Goal: Task Accomplishment & Management: Use online tool/utility

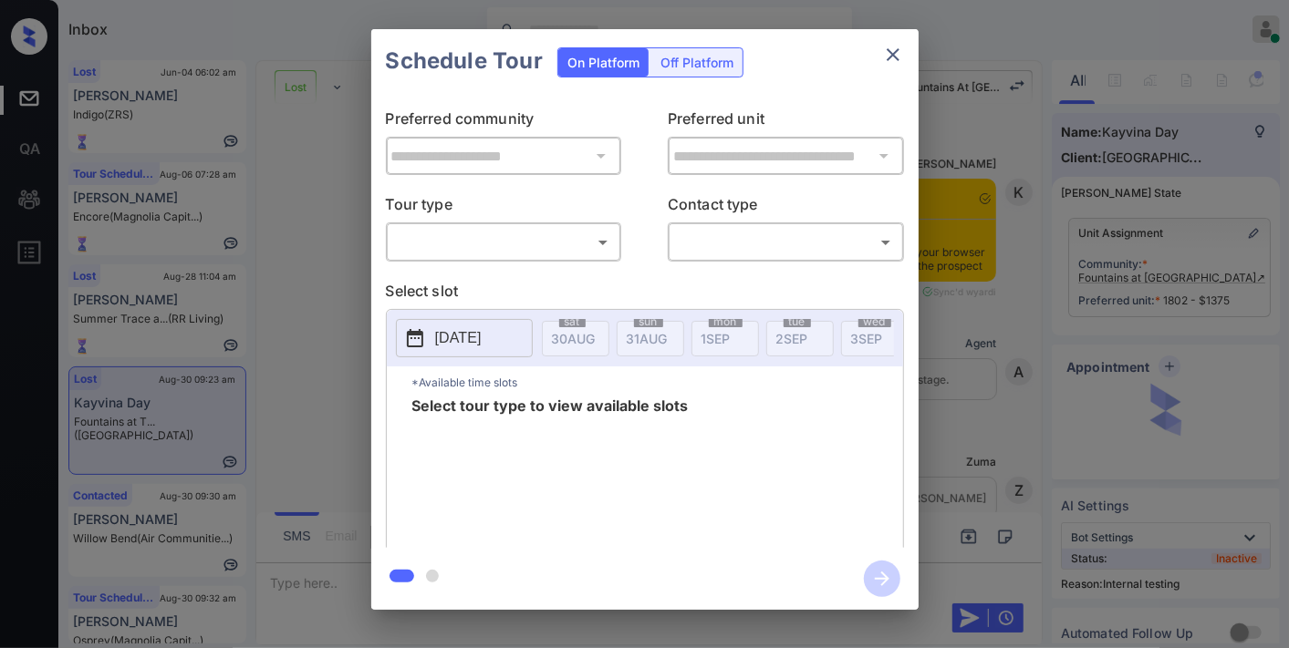
scroll to position [7754, 0]
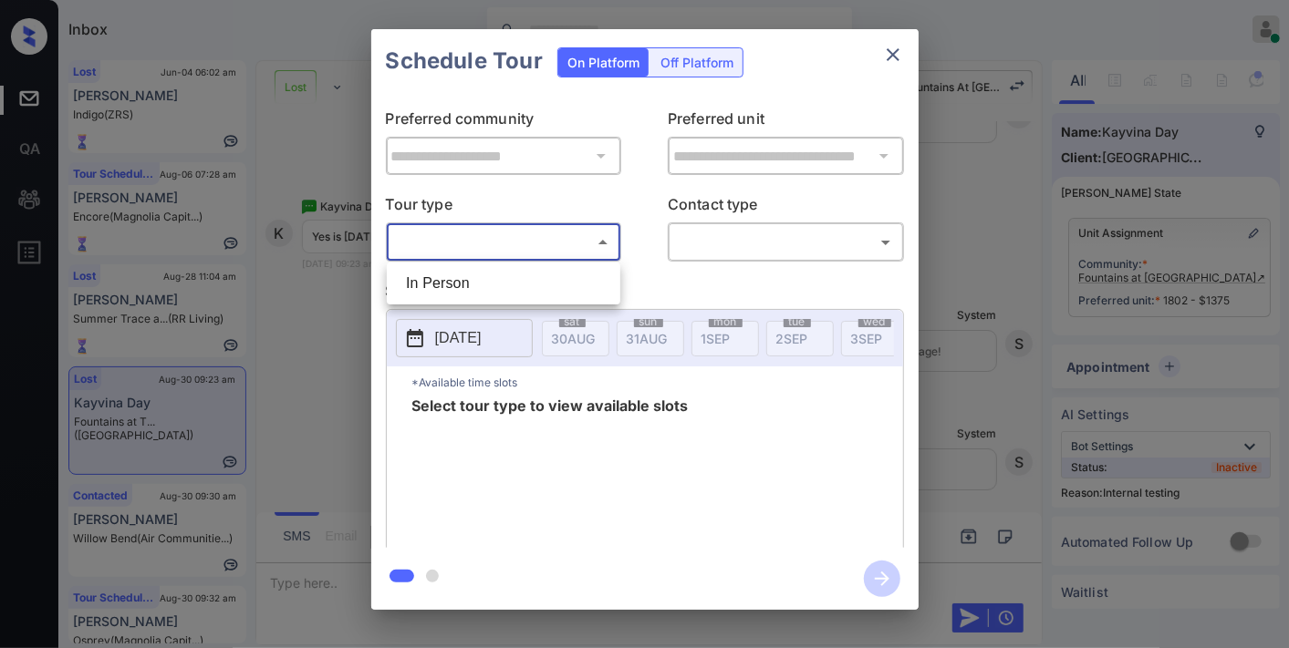
click at [566, 238] on body "Inbox [PERSON_NAME] Online Set yourself offline Set yourself on break Profile S…" at bounding box center [644, 324] width 1289 height 648
click at [566, 268] on li "In Person" at bounding box center [503, 283] width 224 height 33
type input "********"
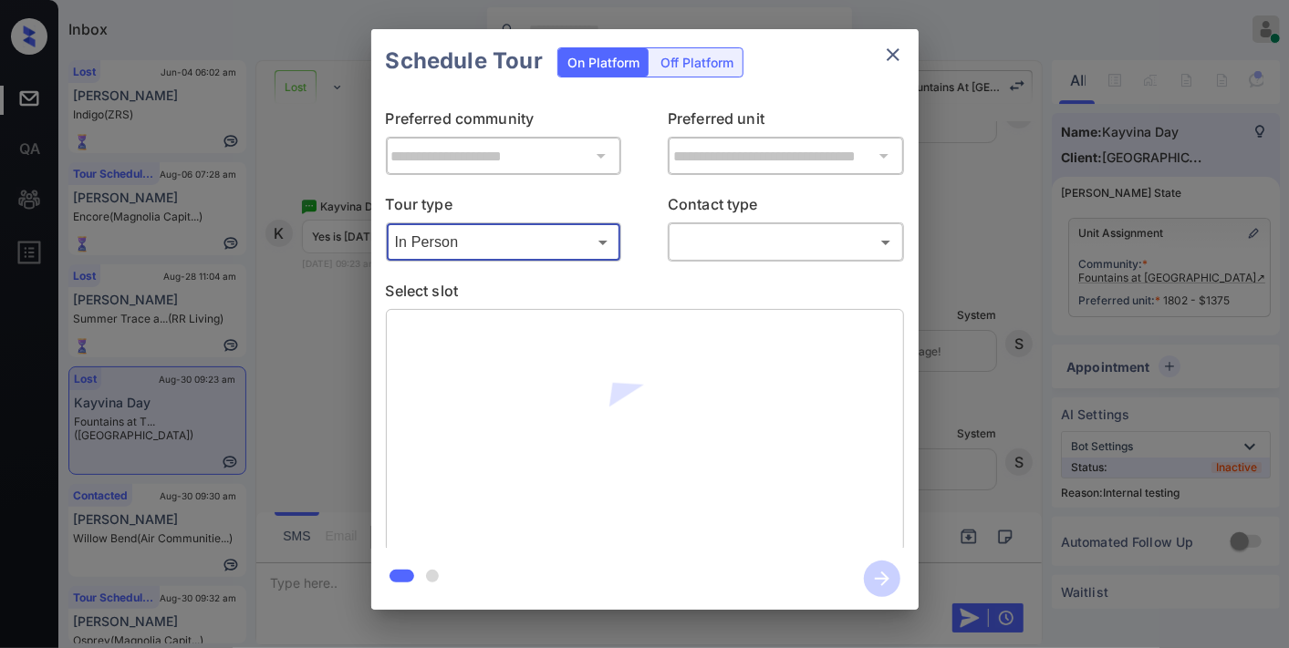
click at [731, 232] on body "Inbox [PERSON_NAME] Online Set yourself offline Set yourself on break Profile S…" at bounding box center [644, 324] width 1289 height 648
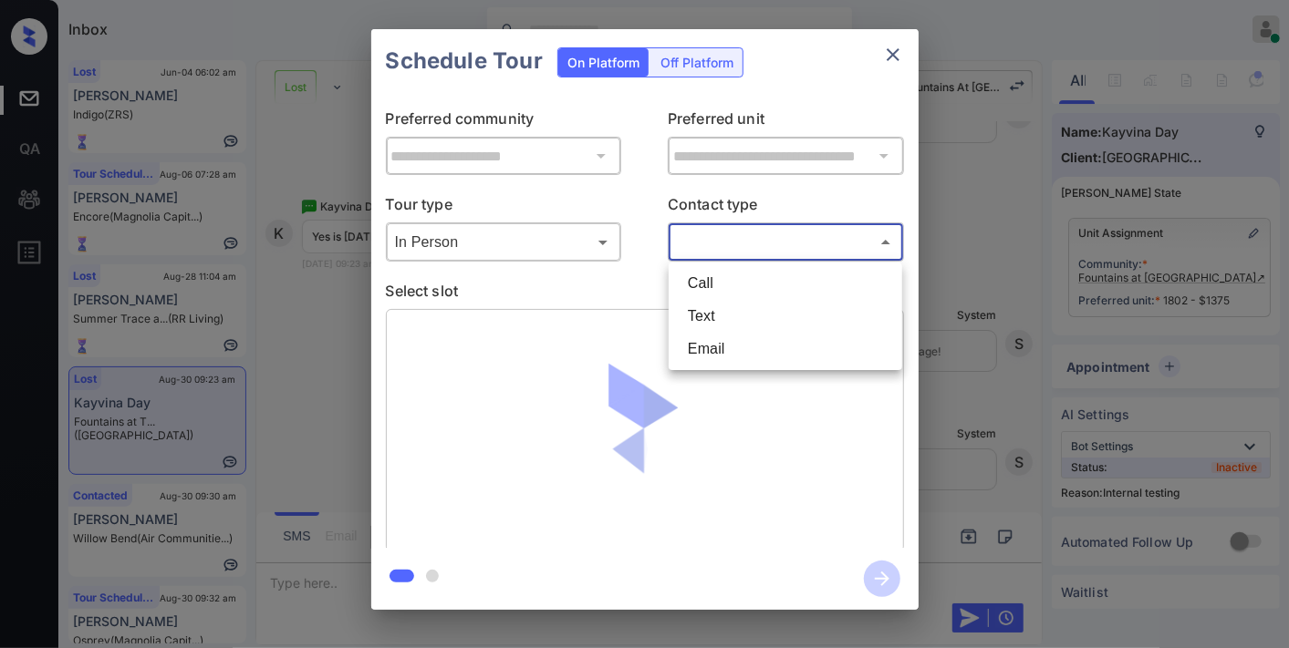
click at [730, 316] on li "Text" at bounding box center [785, 316] width 224 height 33
type input "****"
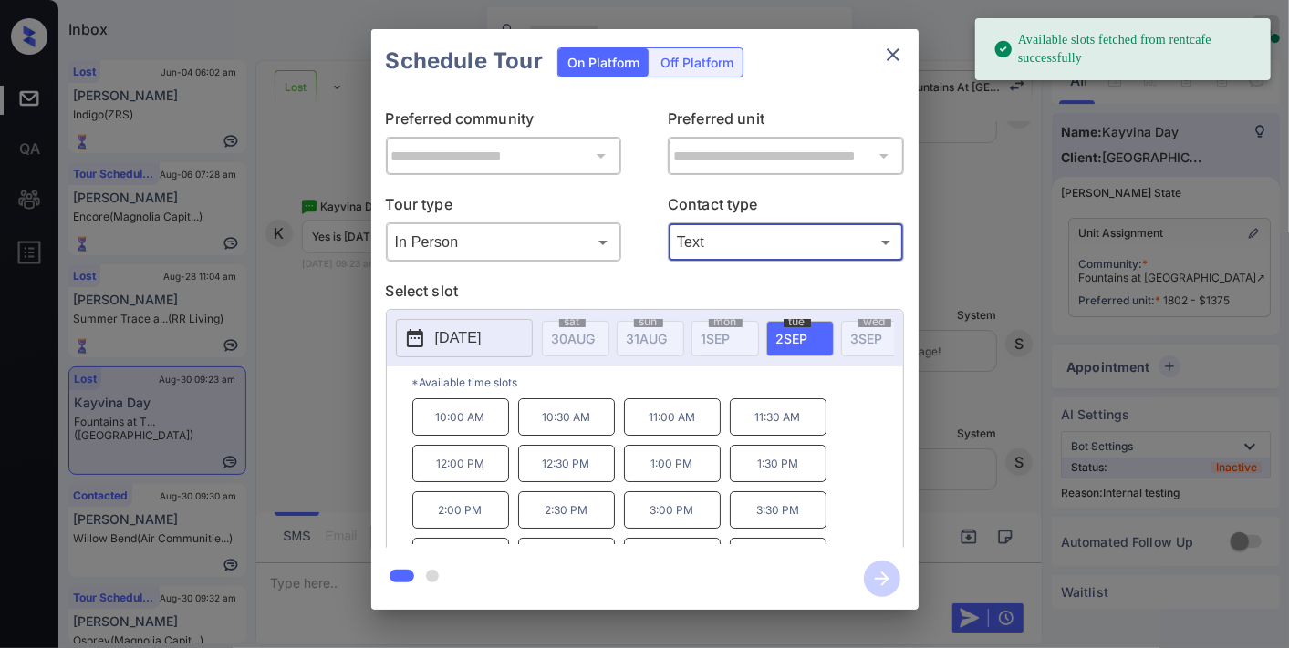
click at [482, 340] on p "[DATE]" at bounding box center [458, 338] width 47 height 22
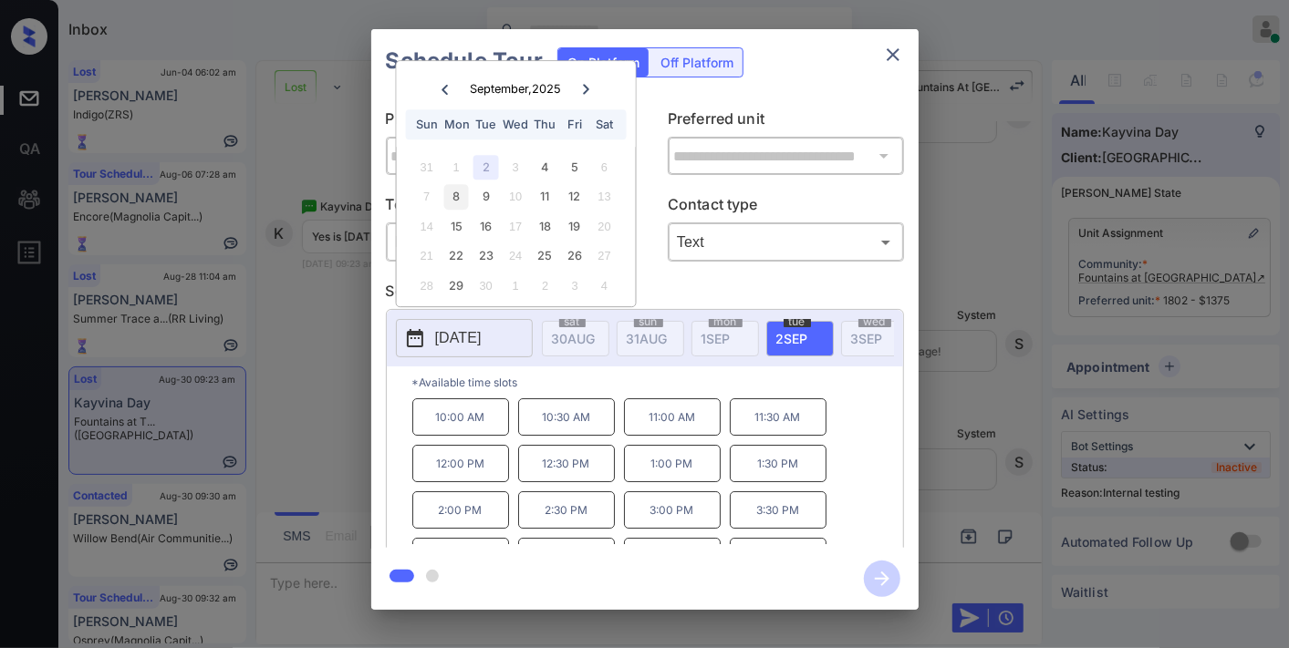
click at [458, 190] on div "8" at bounding box center [456, 197] width 25 height 25
click at [479, 416] on p "10:00 AM" at bounding box center [460, 417] width 97 height 37
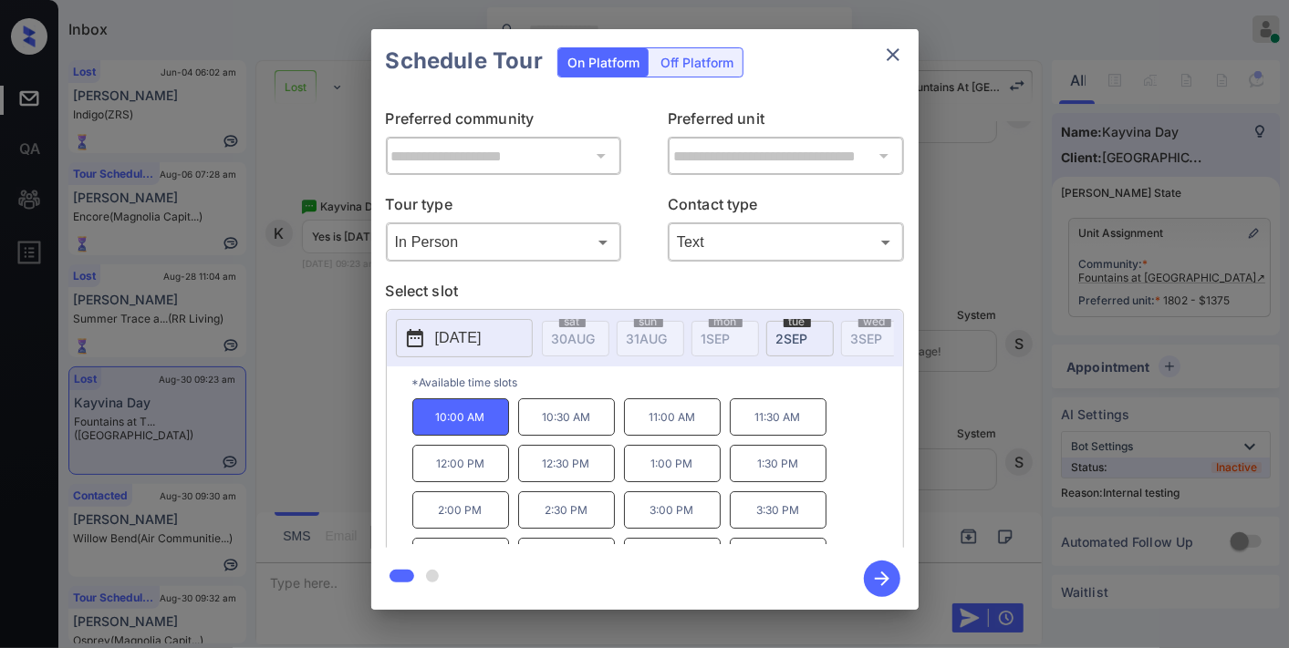
click at [886, 575] on icon "button" at bounding box center [882, 579] width 36 height 36
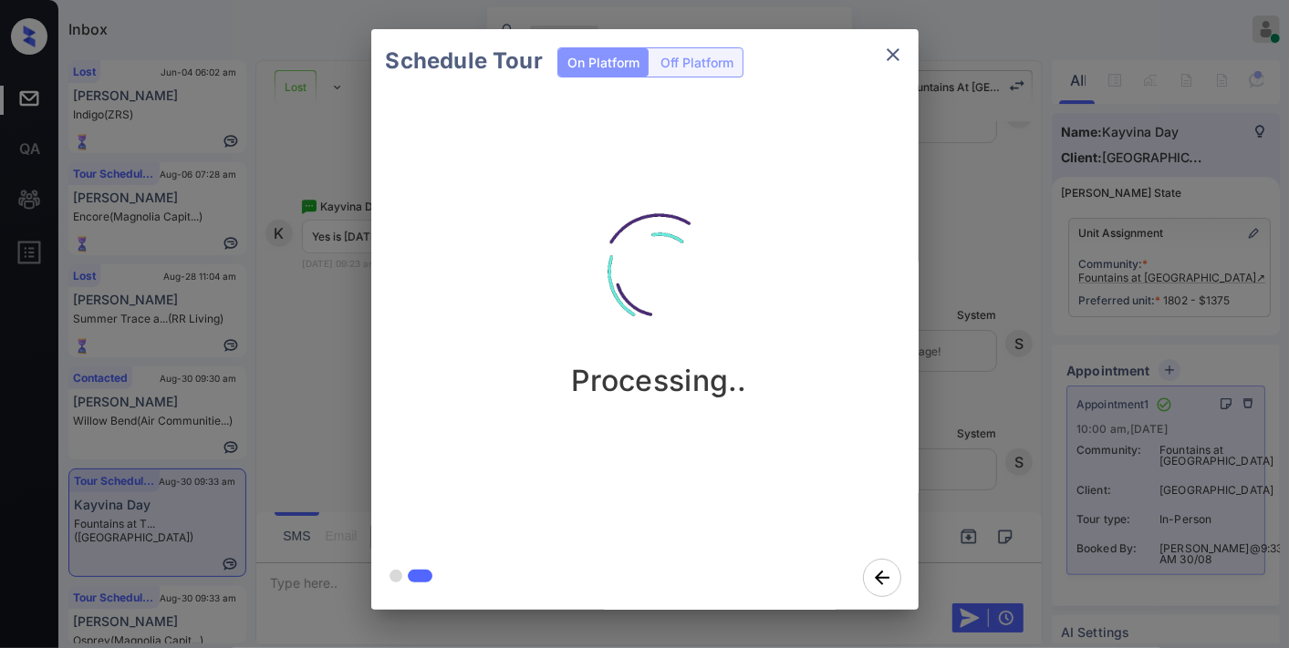
click at [899, 51] on icon "close" at bounding box center [893, 55] width 22 height 22
